Goal: Information Seeking & Learning: Learn about a topic

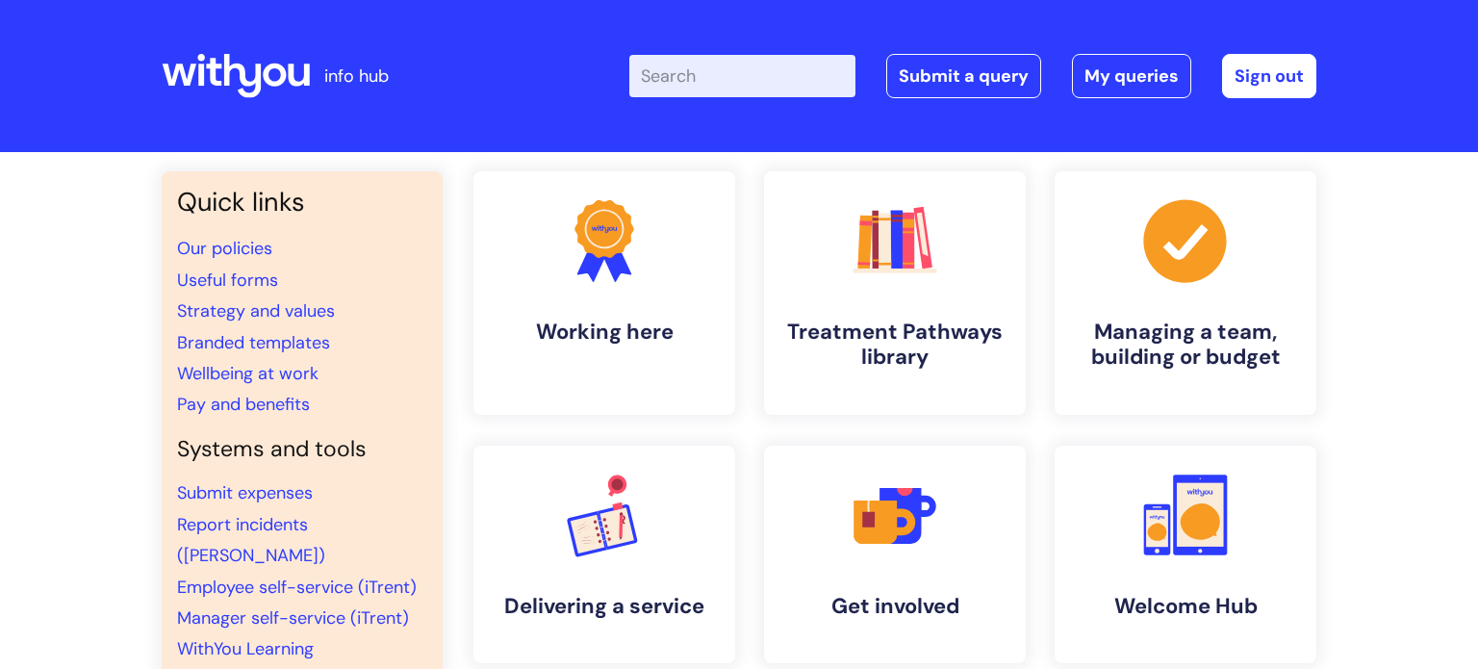
click at [686, 74] on input "Enter your search term here..." at bounding box center [742, 76] width 226 height 42
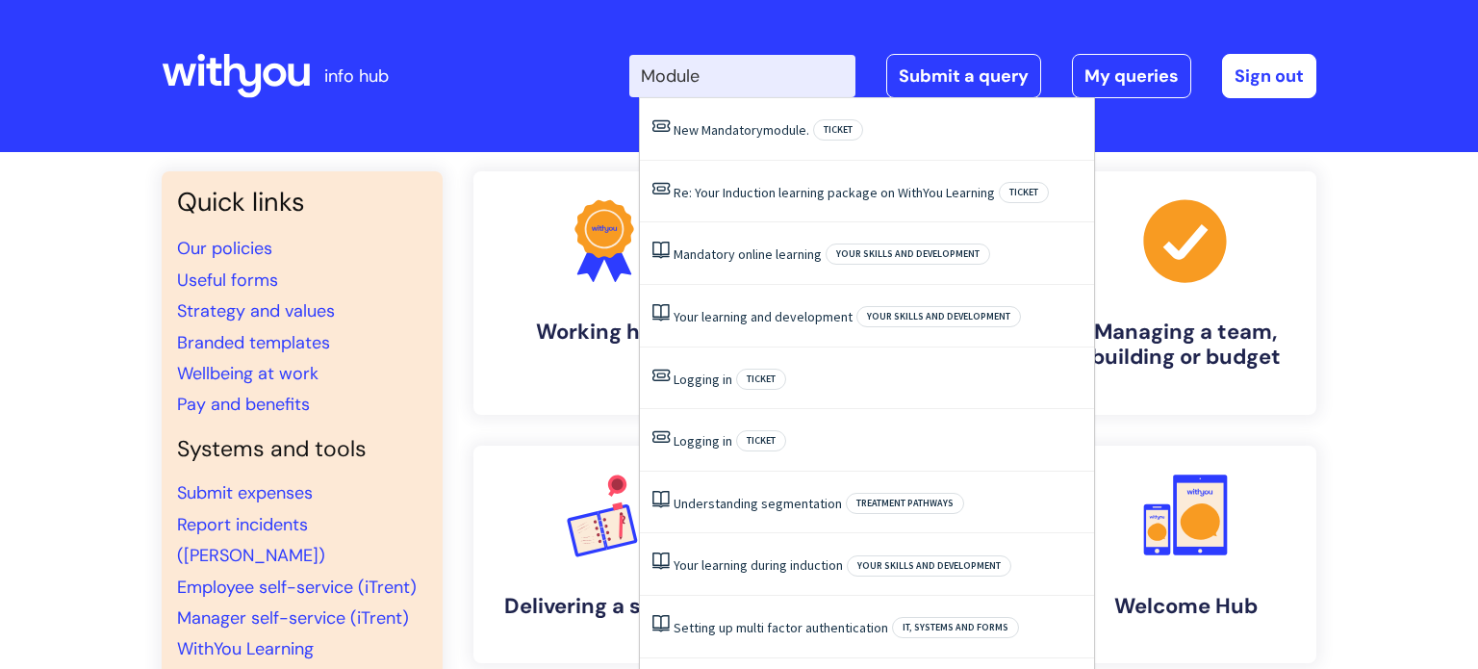
type input "Modules"
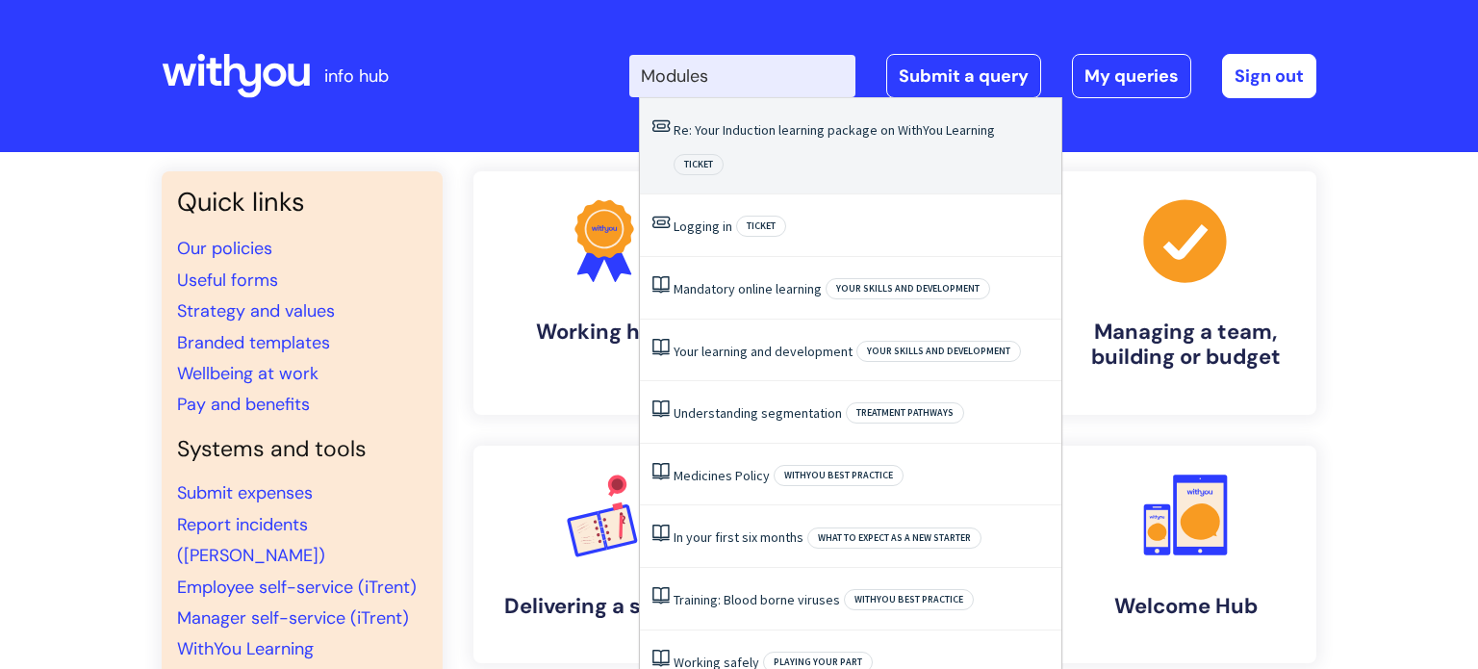
click at [754, 131] on link "Re: Your Induction learning package on WithYou Learning" at bounding box center [834, 129] width 321 height 17
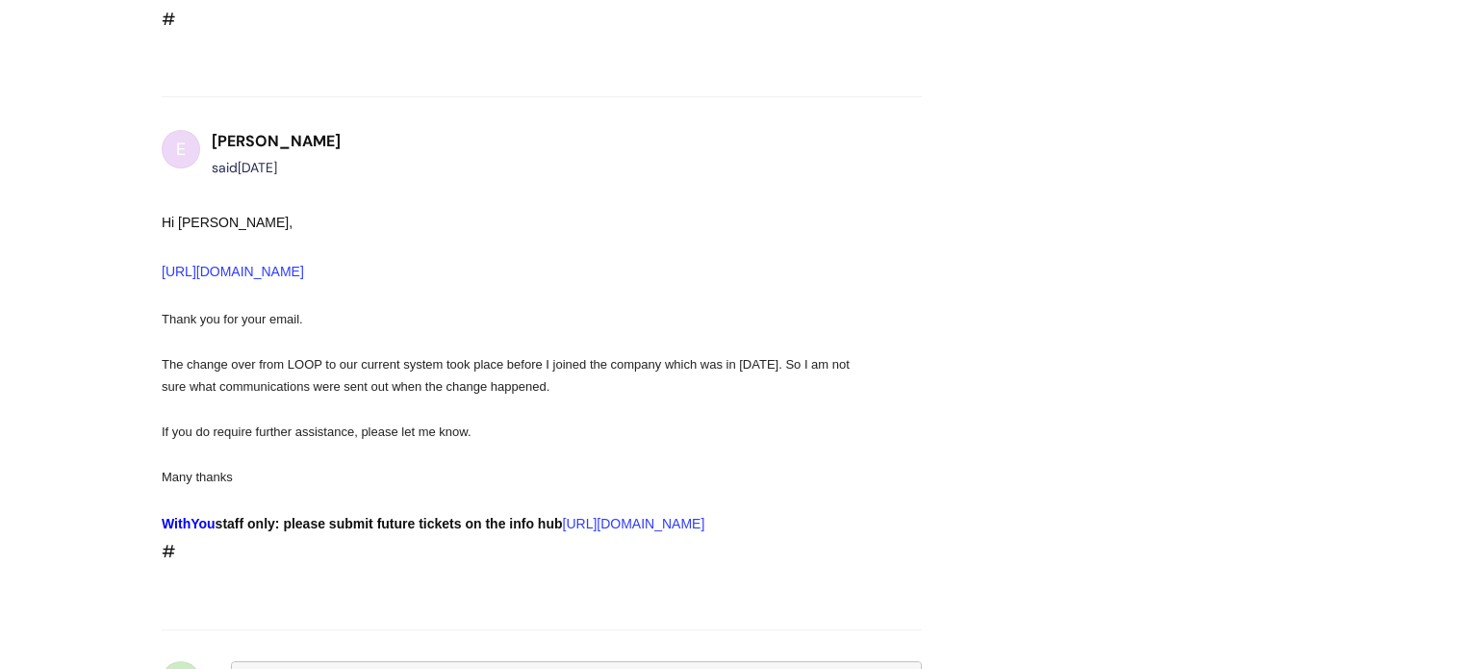
scroll to position [5119, 0]
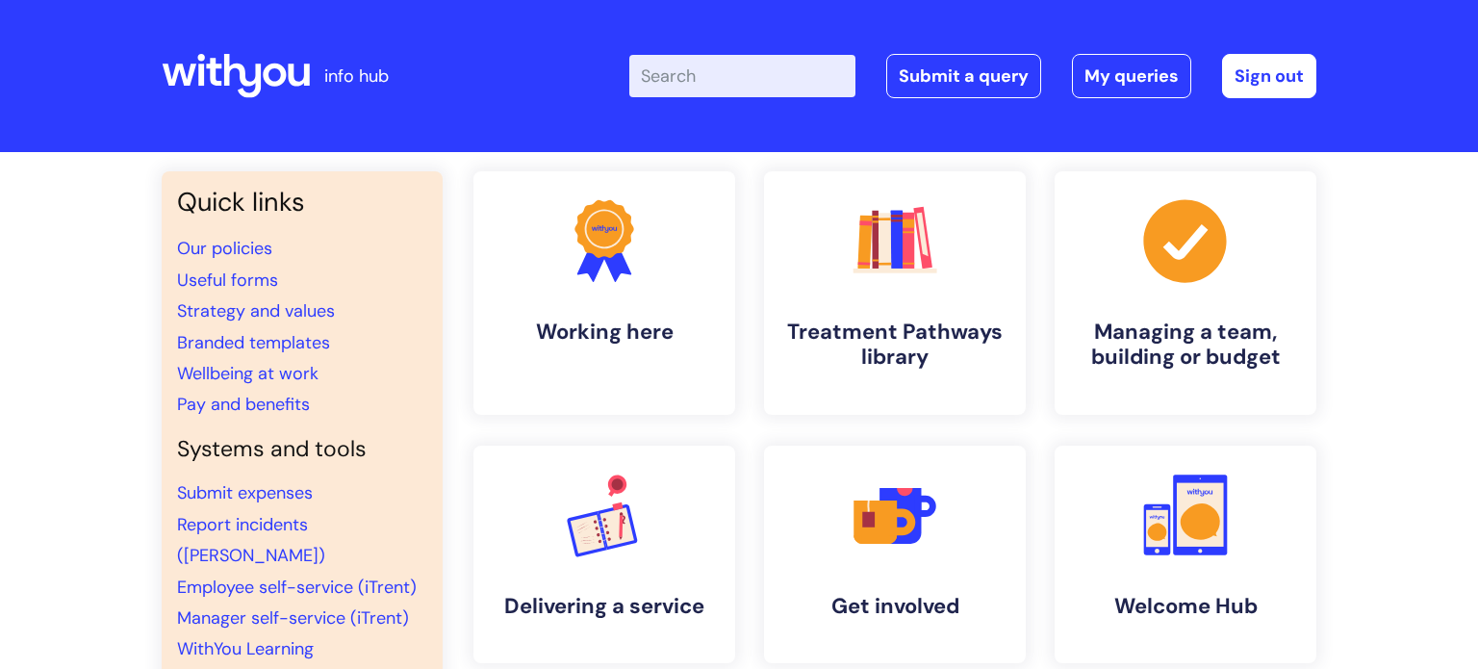
click at [674, 72] on input "Enter your search term here..." at bounding box center [742, 76] width 226 height 42
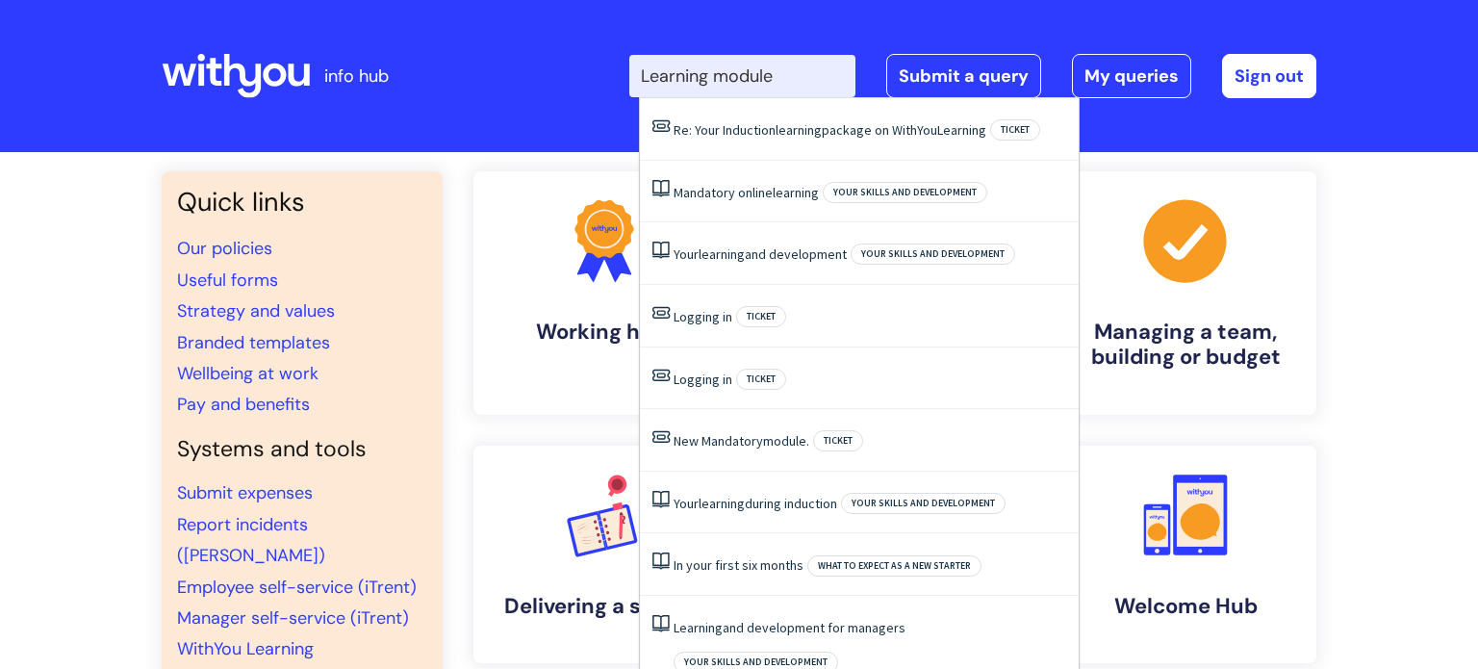
type input "Learning modules"
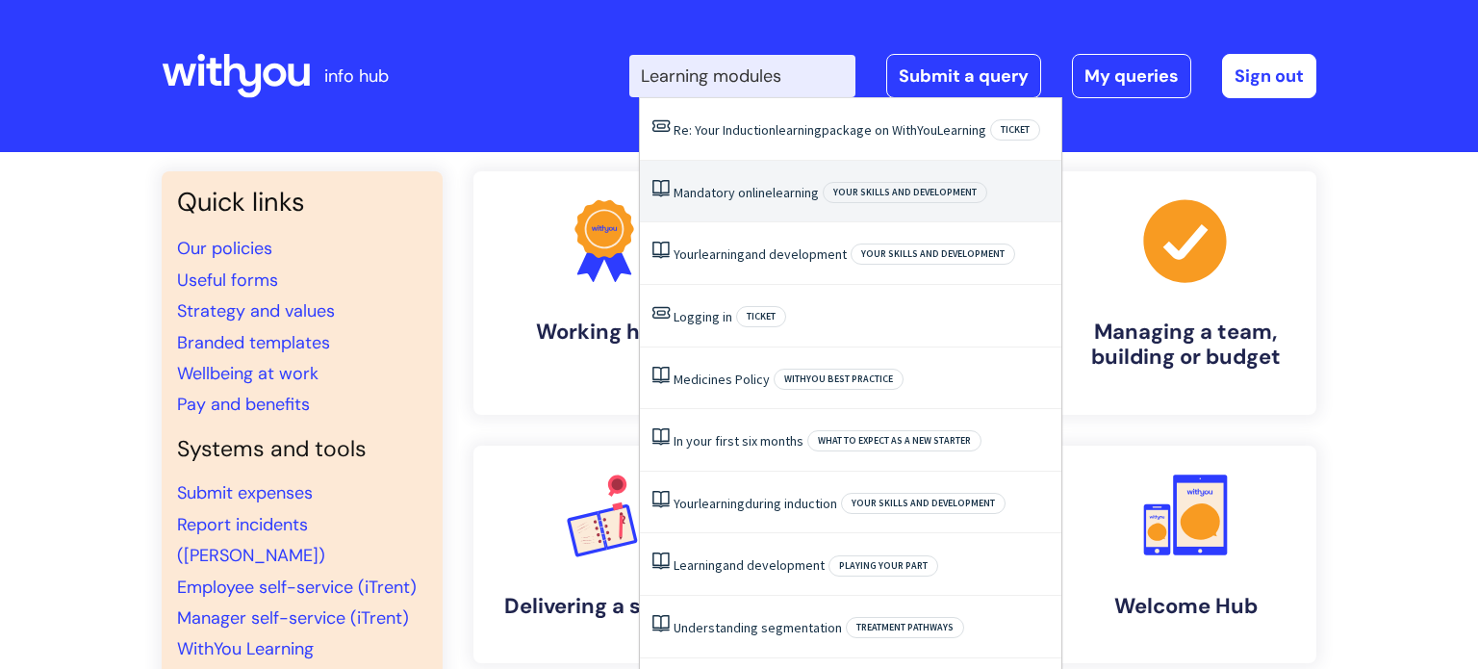
click at [729, 192] on link "Mandatory online learning" at bounding box center [746, 192] width 145 height 17
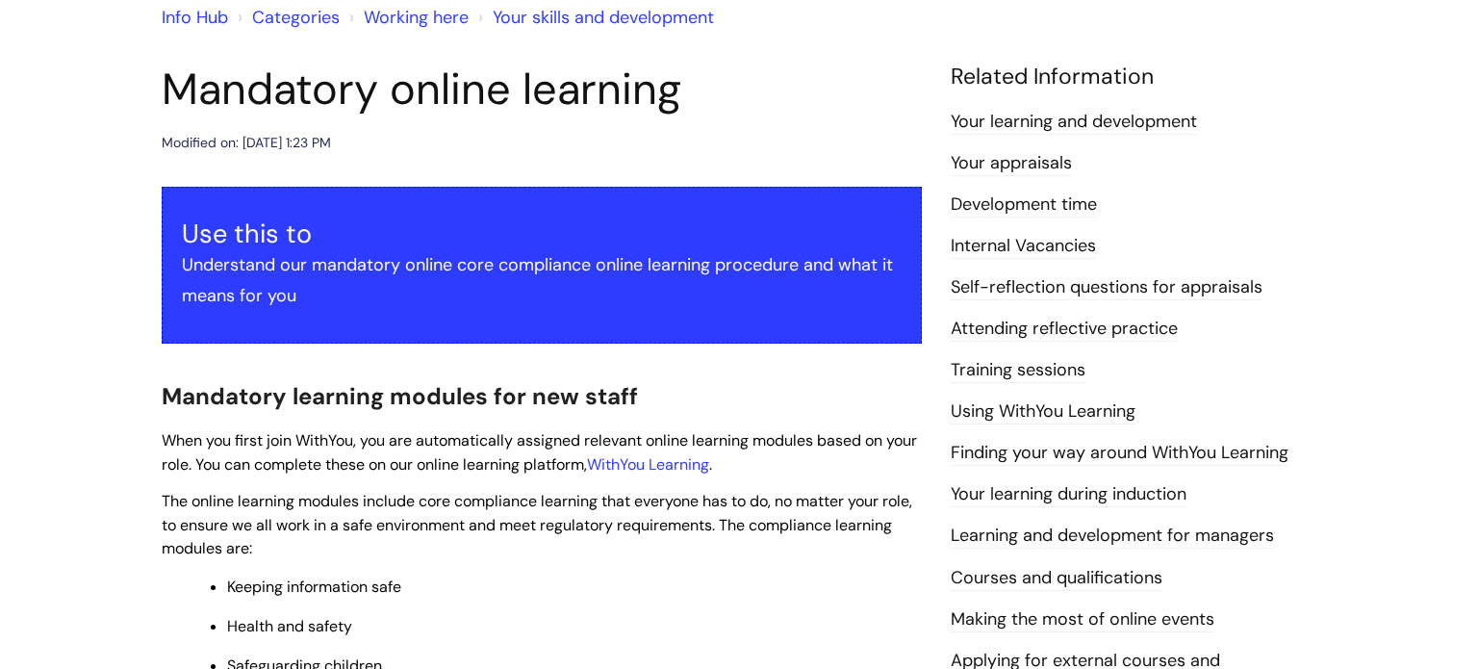
scroll to position [154, 0]
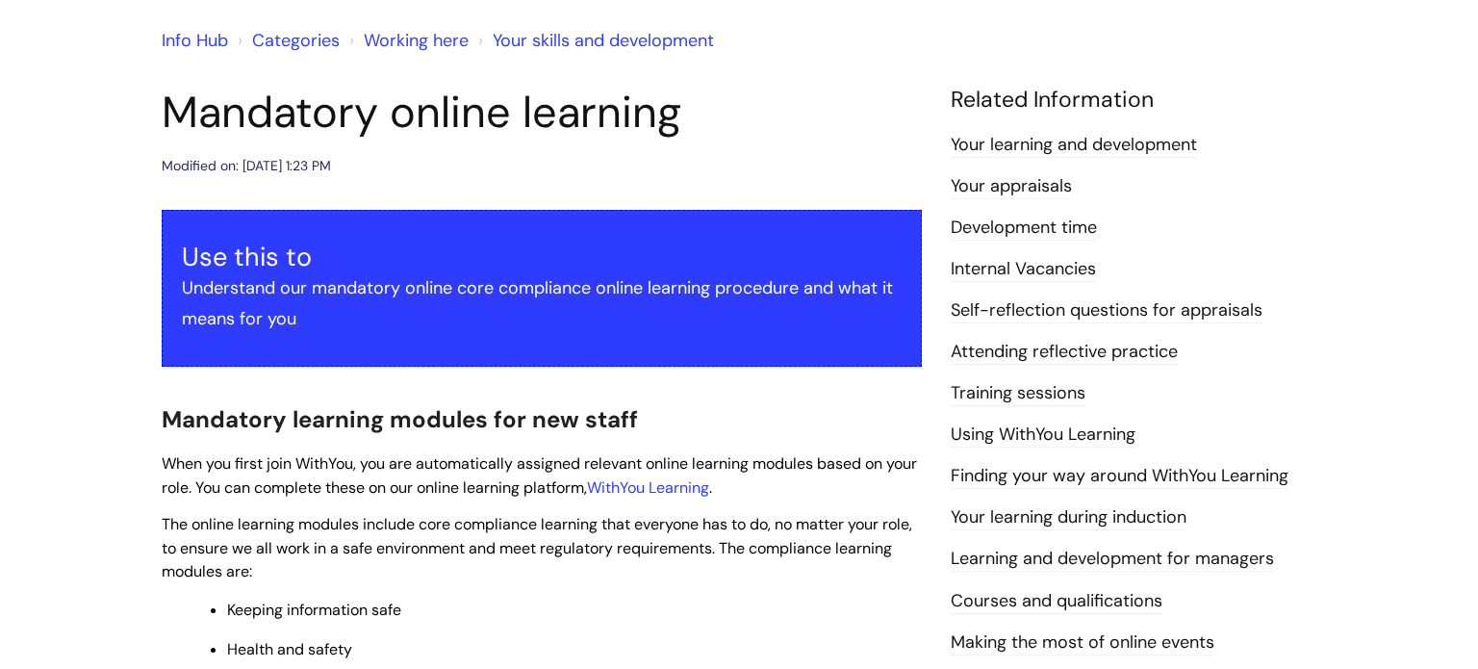
click at [619, 40] on link "Your skills and development" at bounding box center [603, 40] width 221 height 23
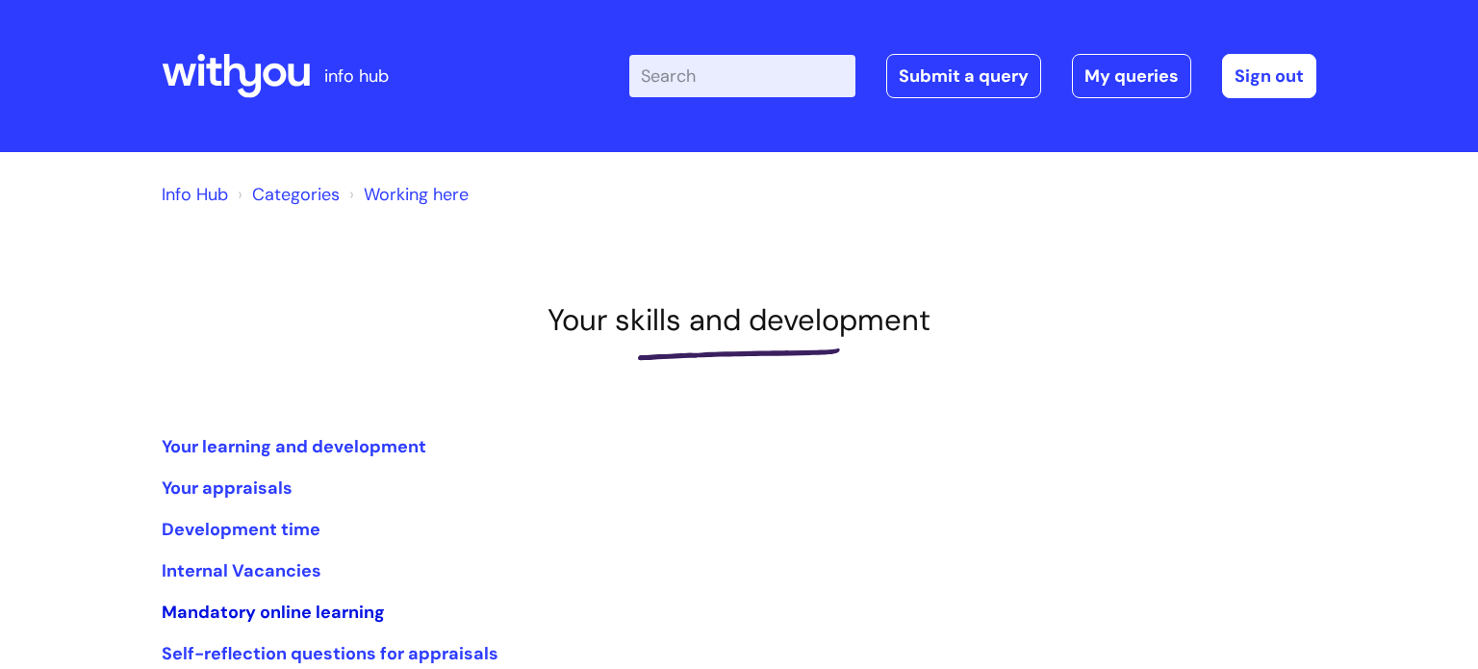
click at [323, 612] on link "Mandatory online learning" at bounding box center [273, 612] width 223 height 23
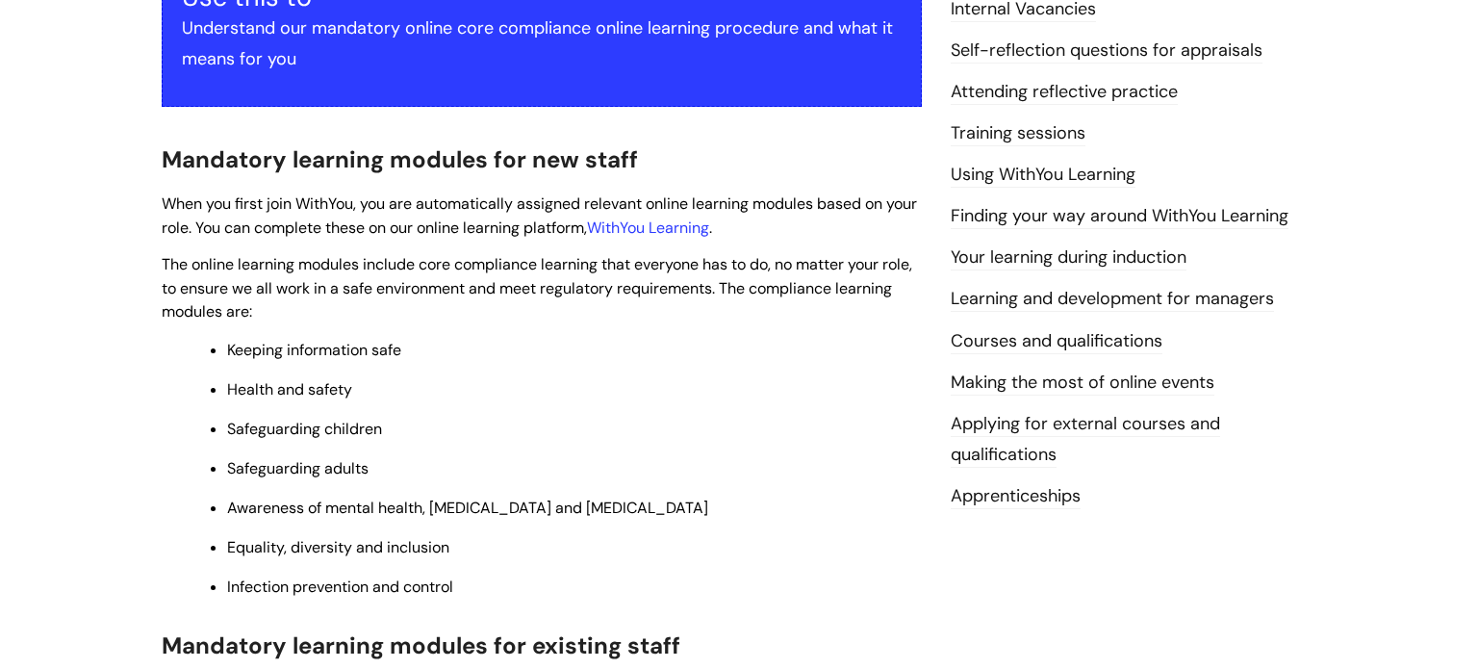
scroll to position [422, 0]
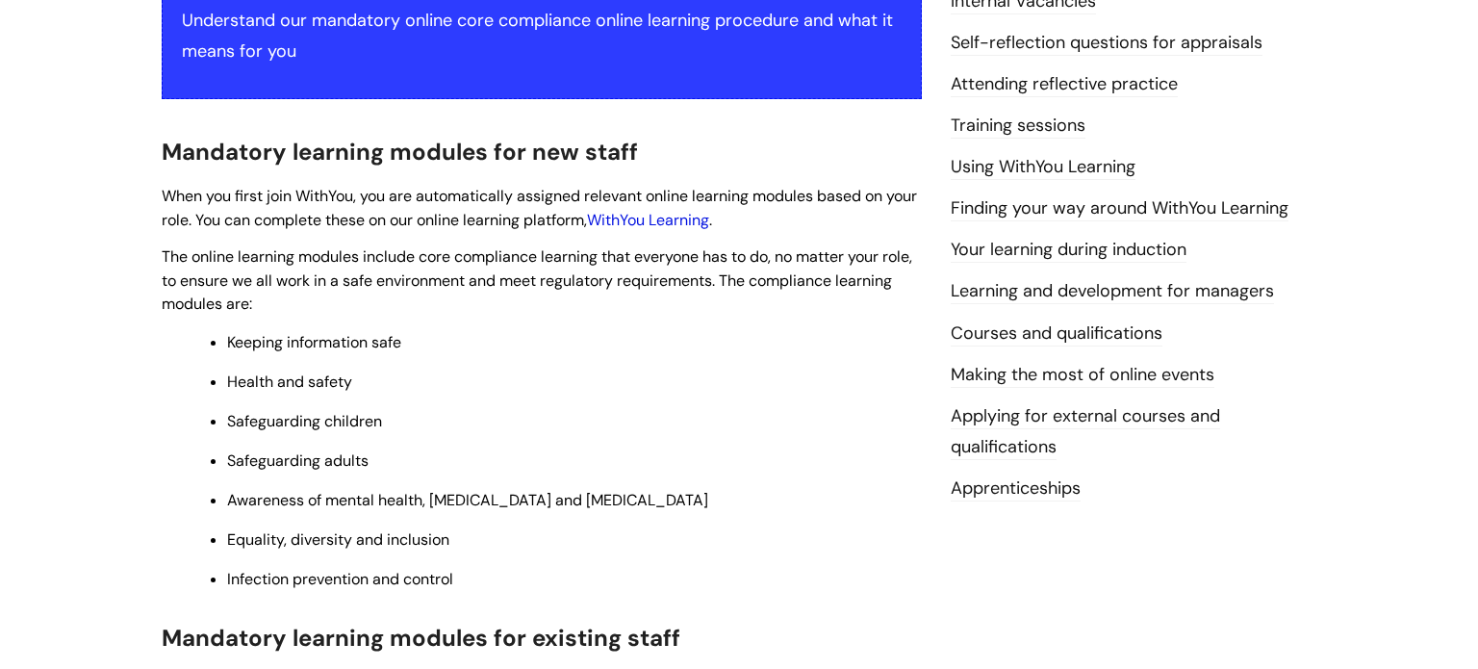
click at [693, 218] on link "WithYou Learning" at bounding box center [648, 220] width 122 height 20
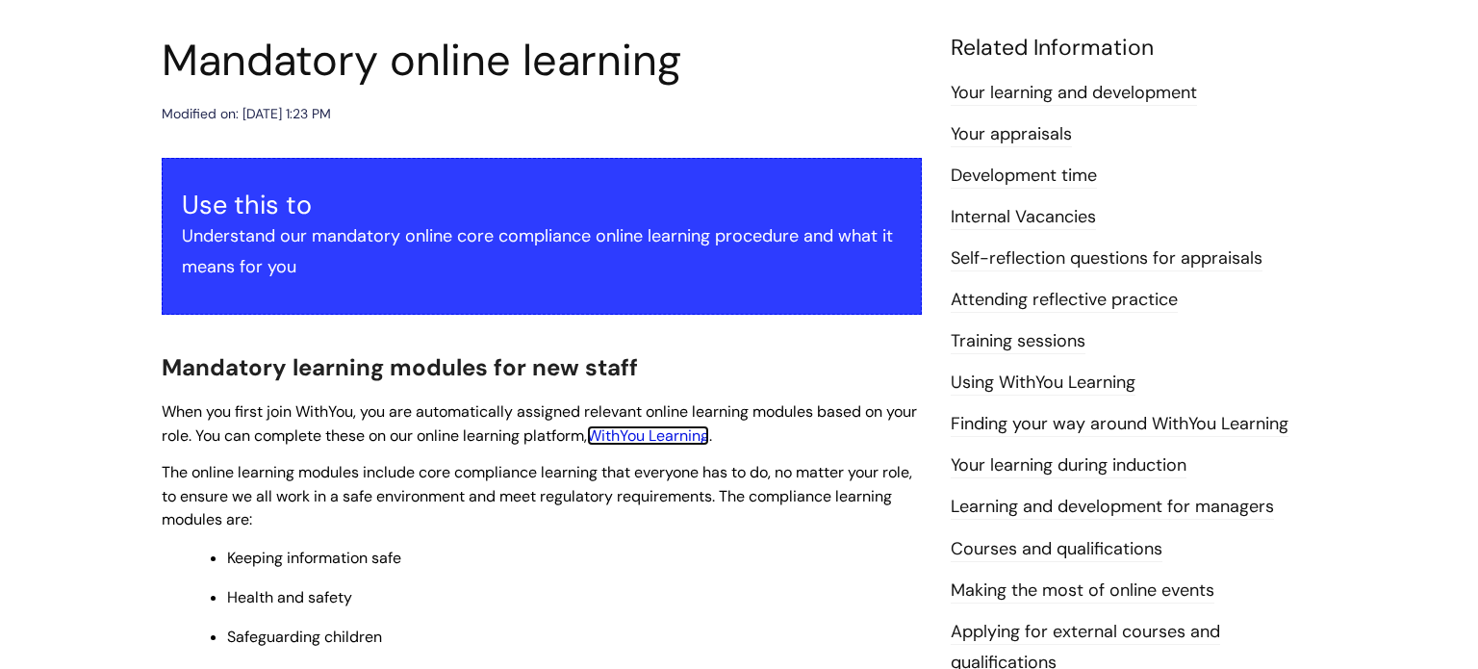
scroll to position [0, 0]
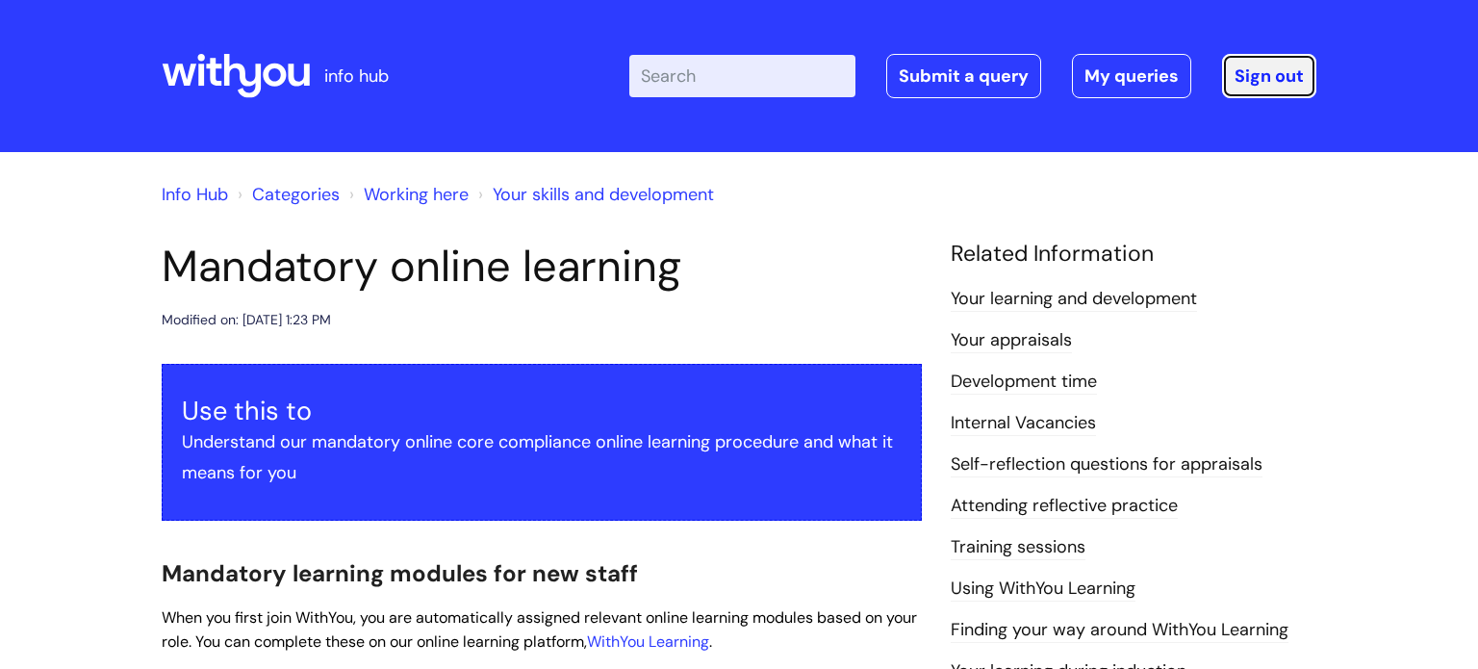
click at [1249, 78] on link "Sign out" at bounding box center [1269, 76] width 94 height 44
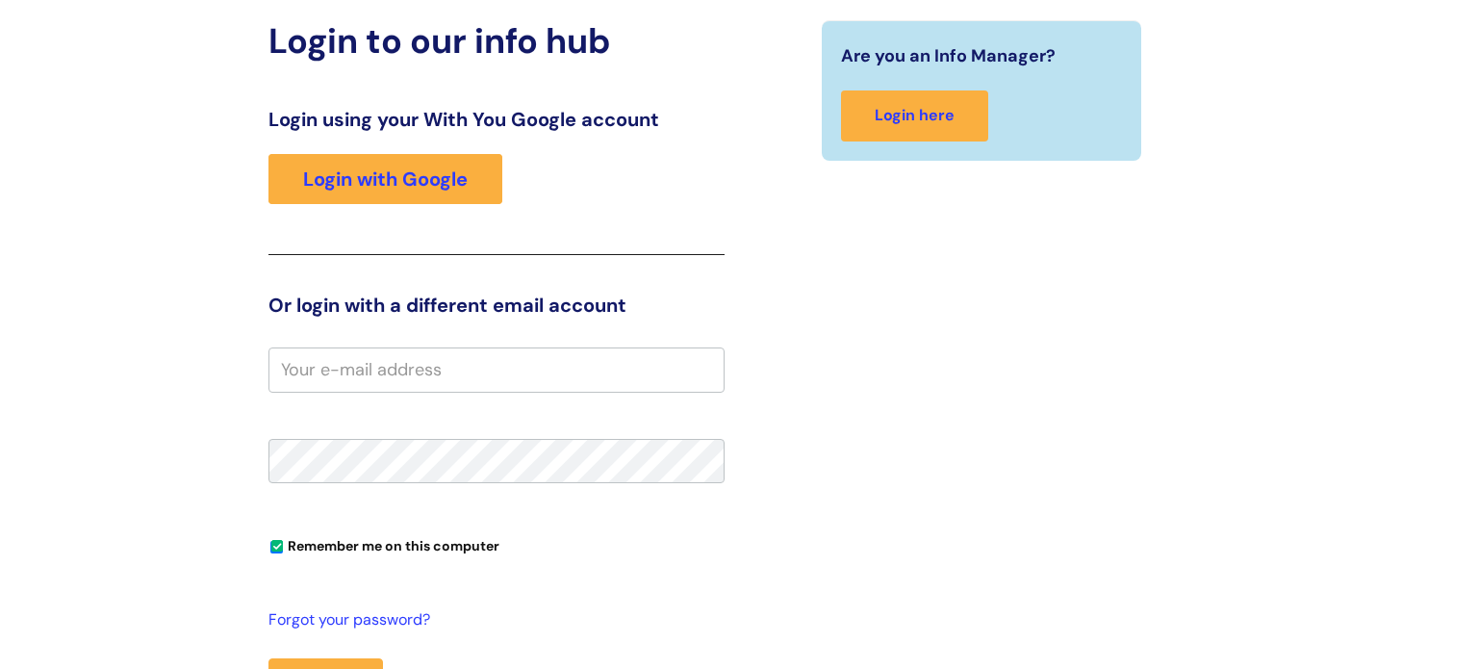
scroll to position [194, 0]
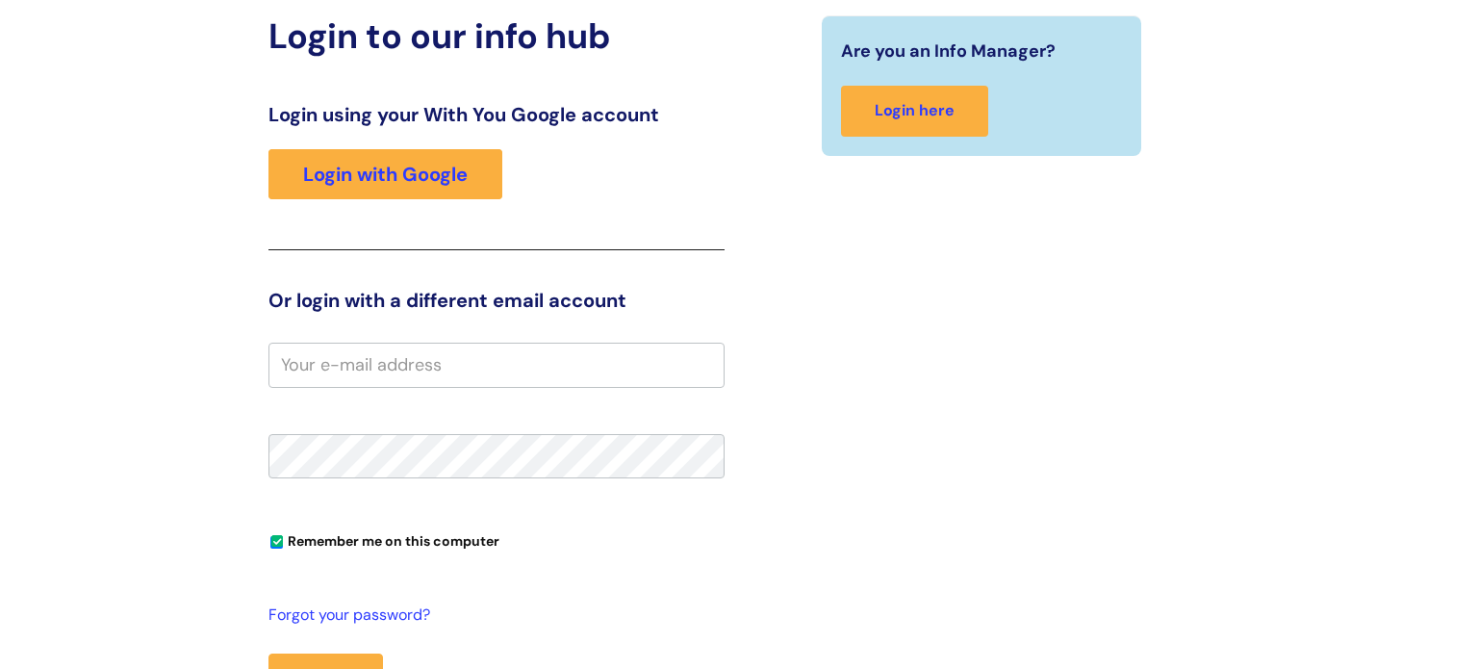
click at [295, 359] on input "email" at bounding box center [497, 365] width 456 height 44
type input "[DOMAIN_NAME][EMAIL_ADDRESS][DOMAIN_NAME]"
click at [304, 659] on button "Login" at bounding box center [326, 681] width 115 height 56
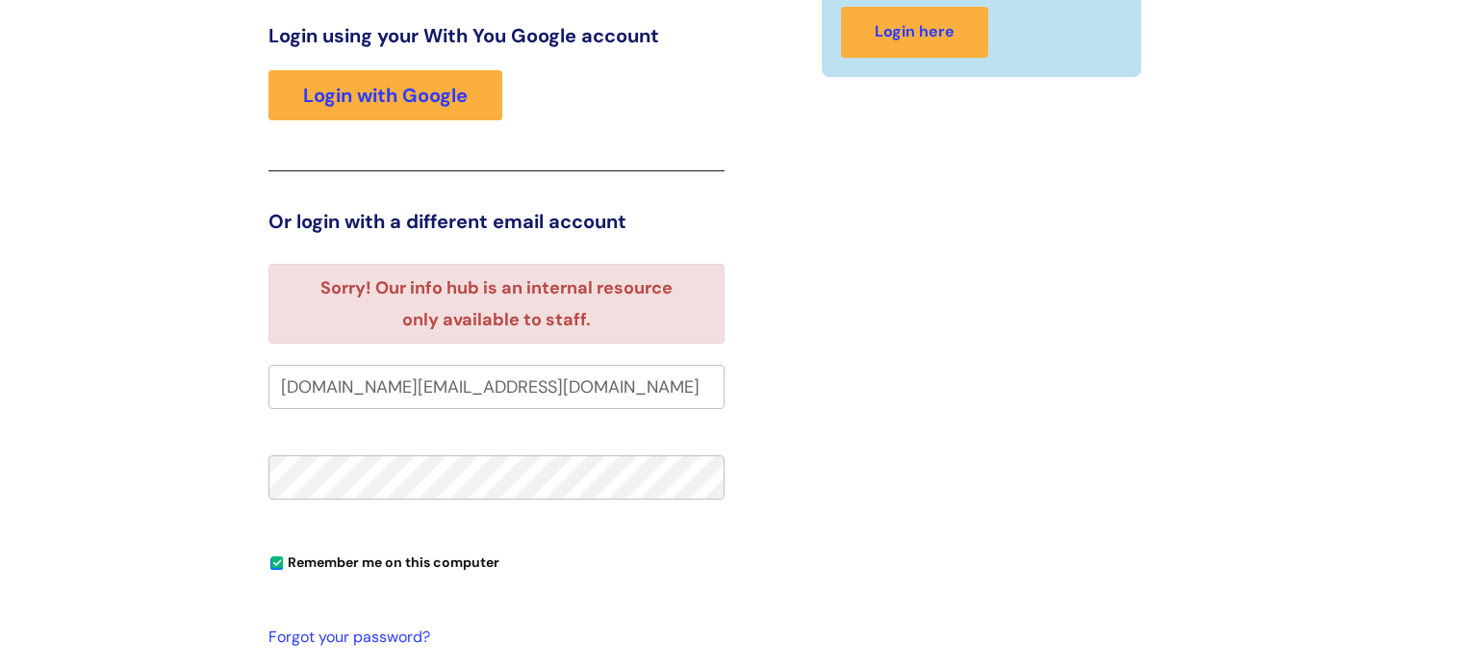
scroll to position [284, 0]
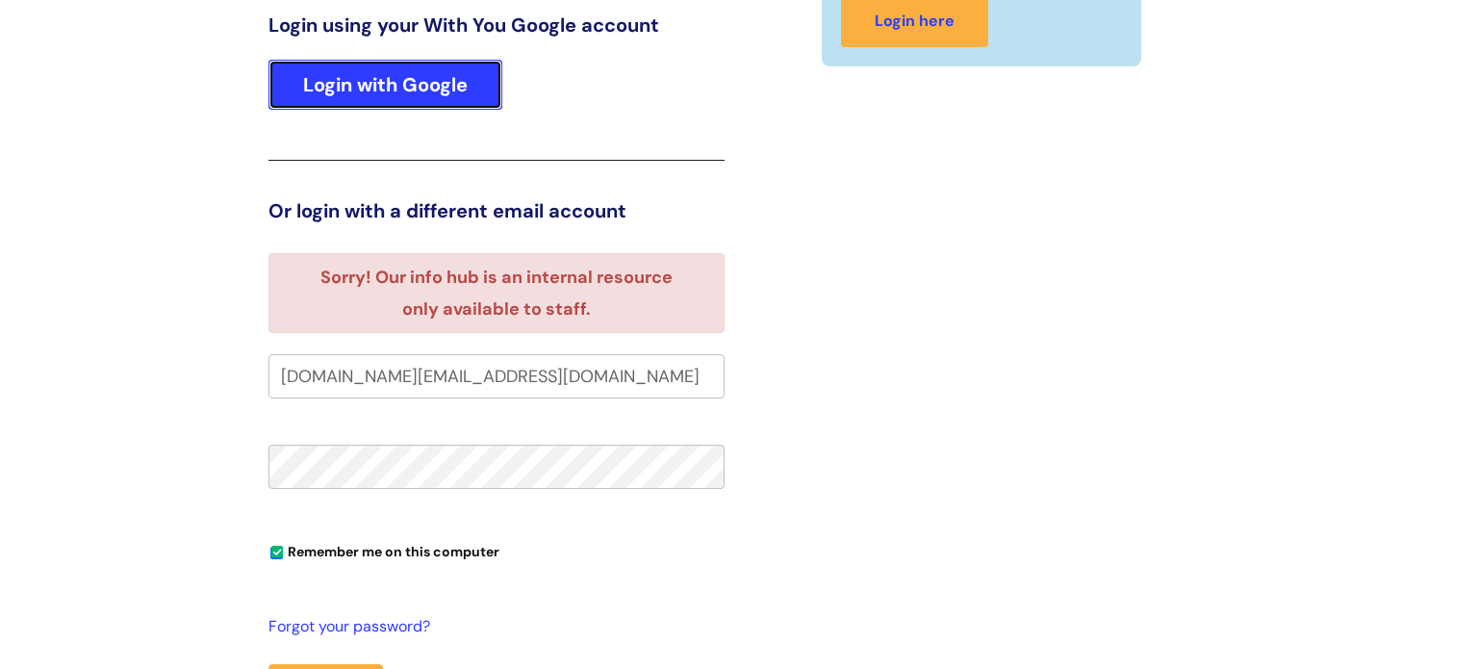
click at [429, 80] on link "Login with Google" at bounding box center [386, 85] width 234 height 50
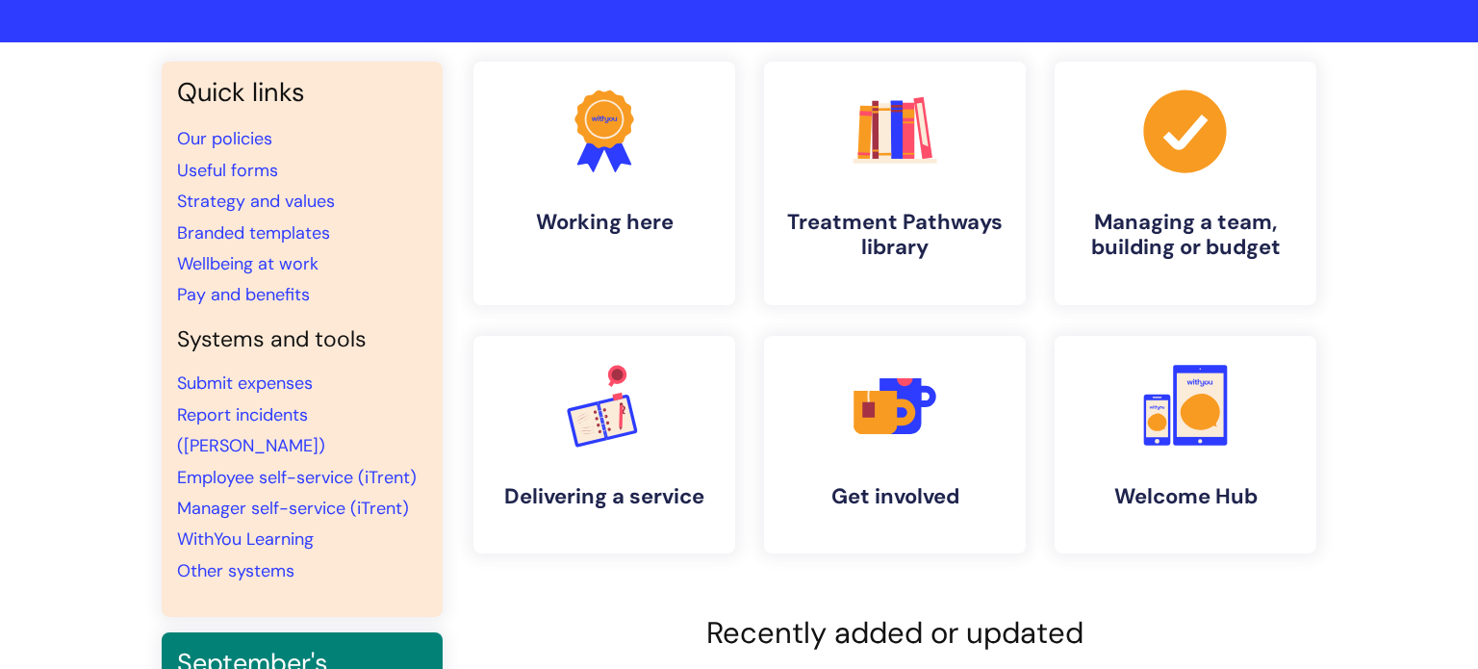
scroll to position [106, 0]
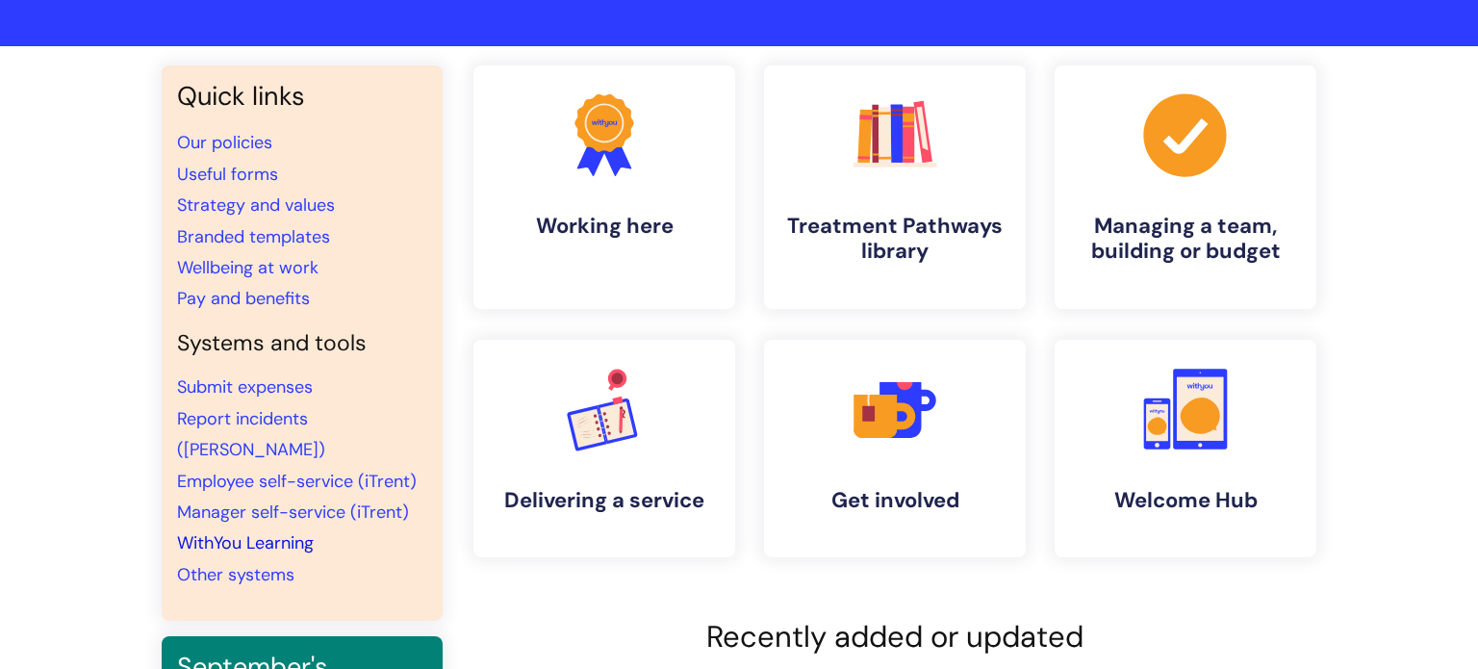
click at [278, 531] on link "WithYou Learning" at bounding box center [245, 542] width 137 height 23
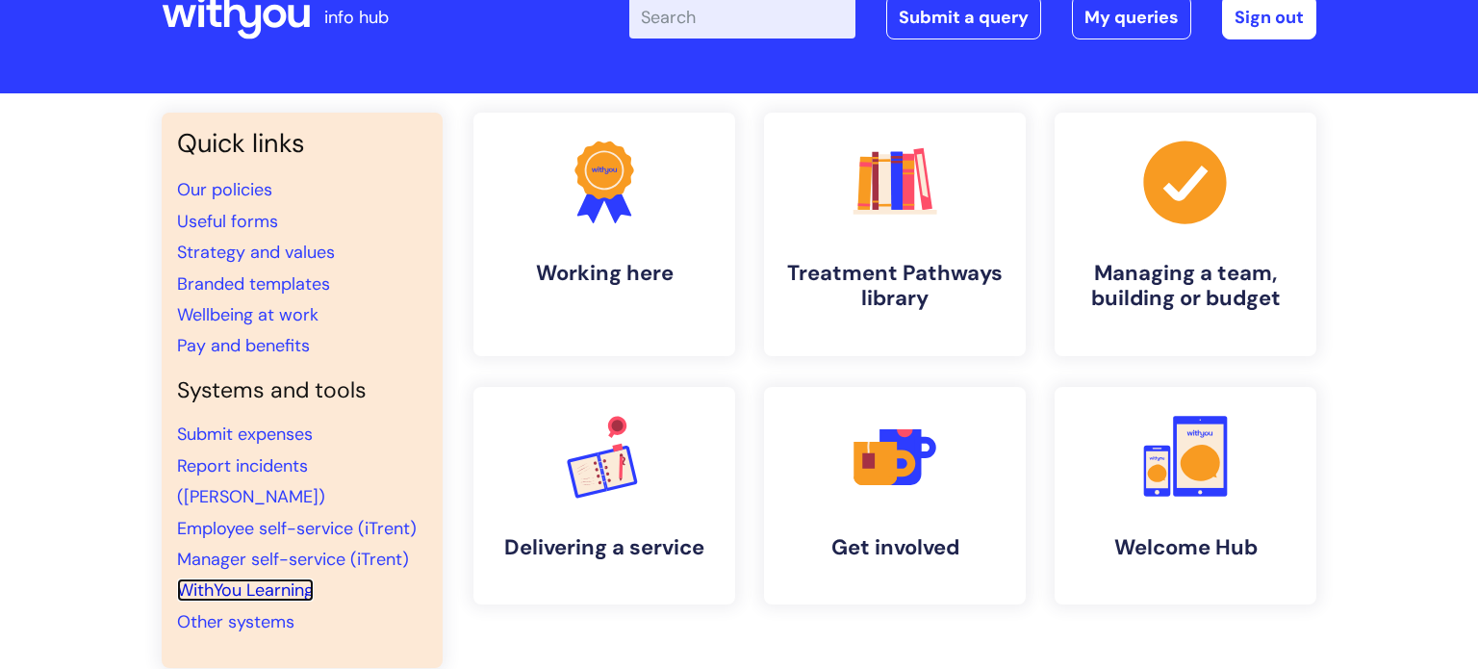
scroll to position [38, 0]
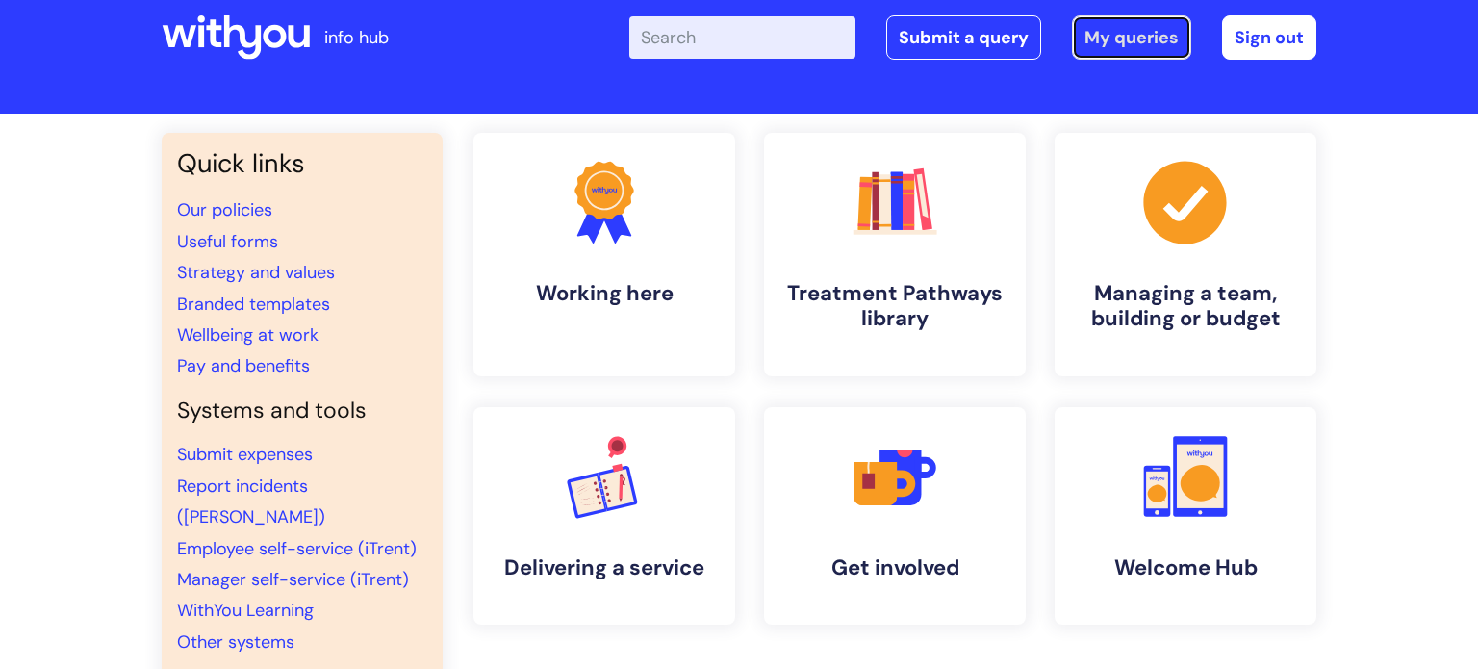
click at [1141, 38] on link "My queries" at bounding box center [1131, 37] width 119 height 44
